Goal: Find specific page/section: Find specific page/section

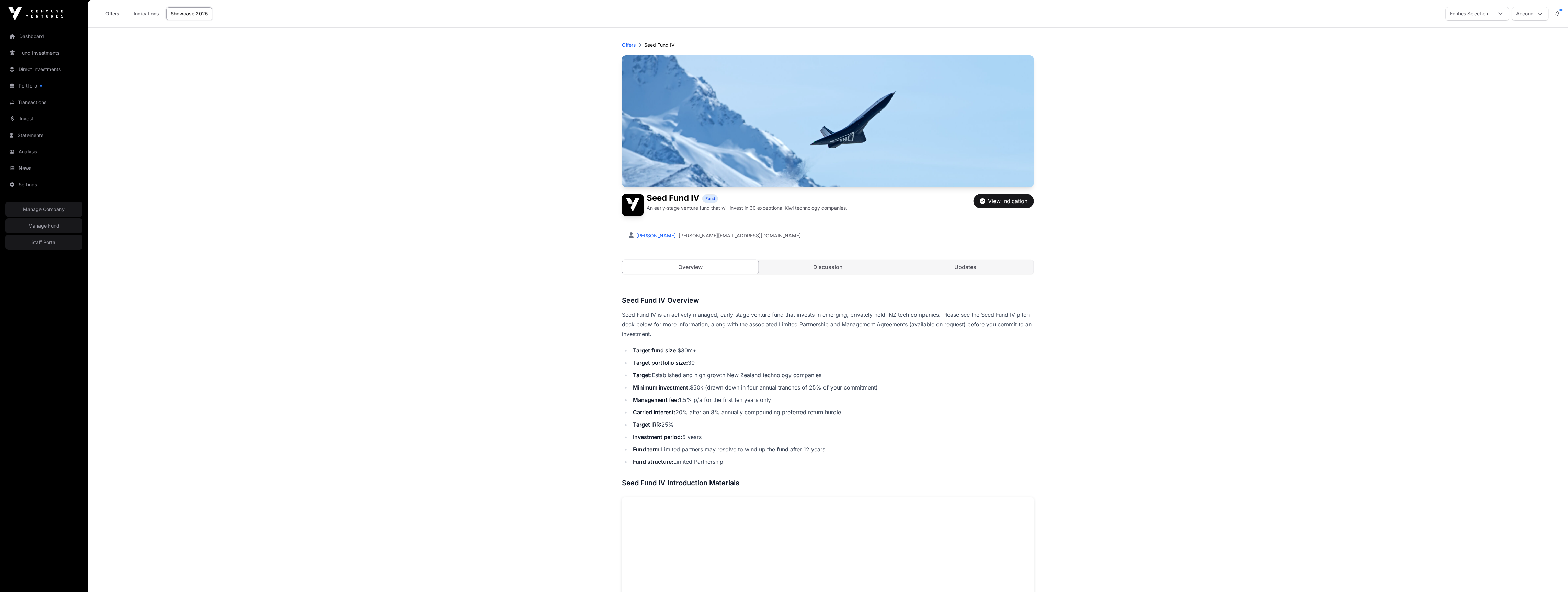
click at [1540, 16] on icon at bounding box center [1541, 14] width 5 height 5
click at [62, 247] on link "Staff Portal" at bounding box center [44, 242] width 77 height 15
click at [69, 241] on link "Staff Portal" at bounding box center [44, 242] width 77 height 15
